Goal: Task Accomplishment & Management: Manage account settings

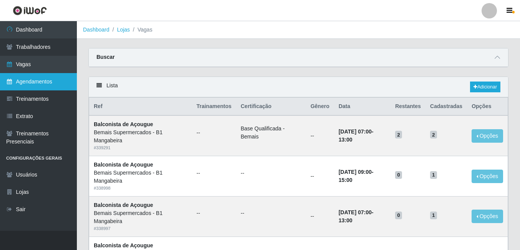
click at [43, 77] on link "Agendamentos" at bounding box center [38, 81] width 77 height 17
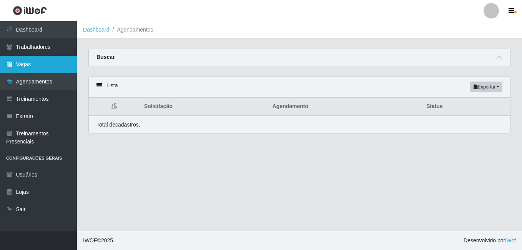
click at [39, 63] on link "Vagas" at bounding box center [38, 64] width 77 height 17
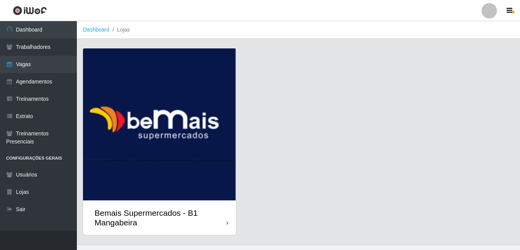
click at [226, 222] on div "Bemais Supermercados - B1 Mangabeira" at bounding box center [161, 217] width 132 height 19
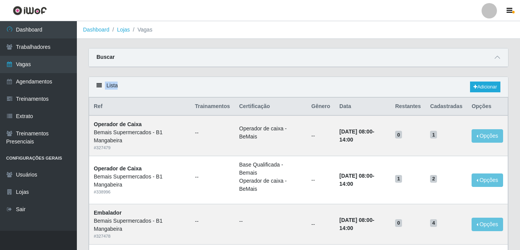
drag, startPoint x: 520, startPoint y: 72, endPoint x: 521, endPoint y: 79, distance: 7.3
drag, startPoint x: 521, startPoint y: 79, endPoint x: 522, endPoint y: 75, distance: 4.8
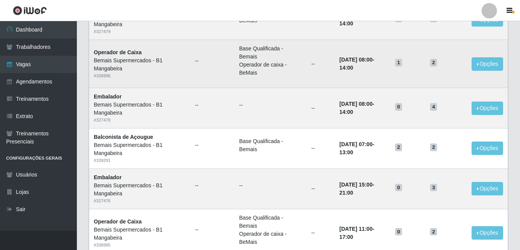
scroll to position [117, 0]
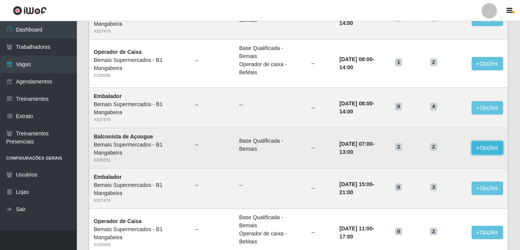
click at [478, 146] on button "Opções" at bounding box center [488, 147] width 32 height 13
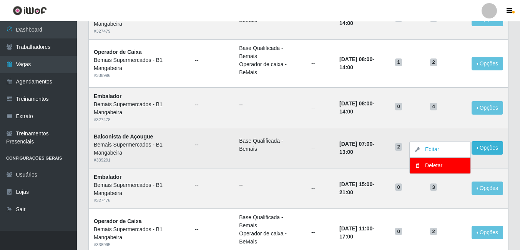
click at [485, 160] on td "Opções Editar Deletar" at bounding box center [487, 148] width 41 height 40
